Goal: Task Accomplishment & Management: Manage account settings

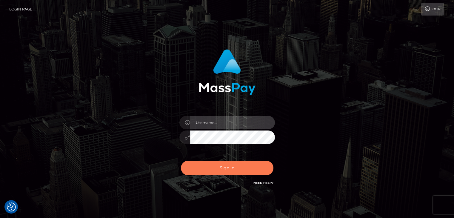
type input "[PERSON_NAME].megabonanza"
click at [238, 169] on button "Sign in" at bounding box center [227, 167] width 92 height 15
type input "[PERSON_NAME].megabonanza"
click at [239, 161] on button "Sign in" at bounding box center [227, 167] width 92 height 15
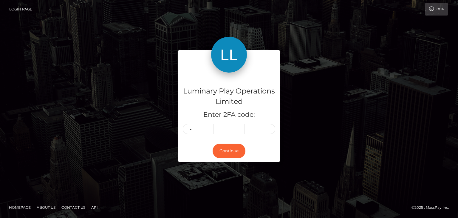
type input "5"
type input "2"
type input "4"
type input "1"
type input "7"
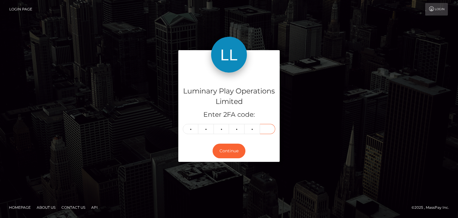
type input "2"
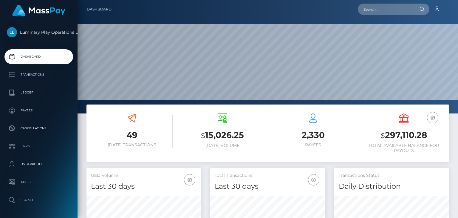
scroll to position [106, 115]
click at [407, 136] on h3 "$ 297,110.28" at bounding box center [404, 135] width 82 height 12
copy h3 "297,110.28"
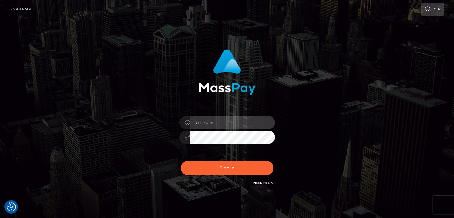
type input "[PERSON_NAME].megabonanza"
click at [121, 136] on div "[PERSON_NAME].megabonanza Sign in" at bounding box center [227, 121] width 340 height 152
